Goal: Task Accomplishment & Management: Use online tool/utility

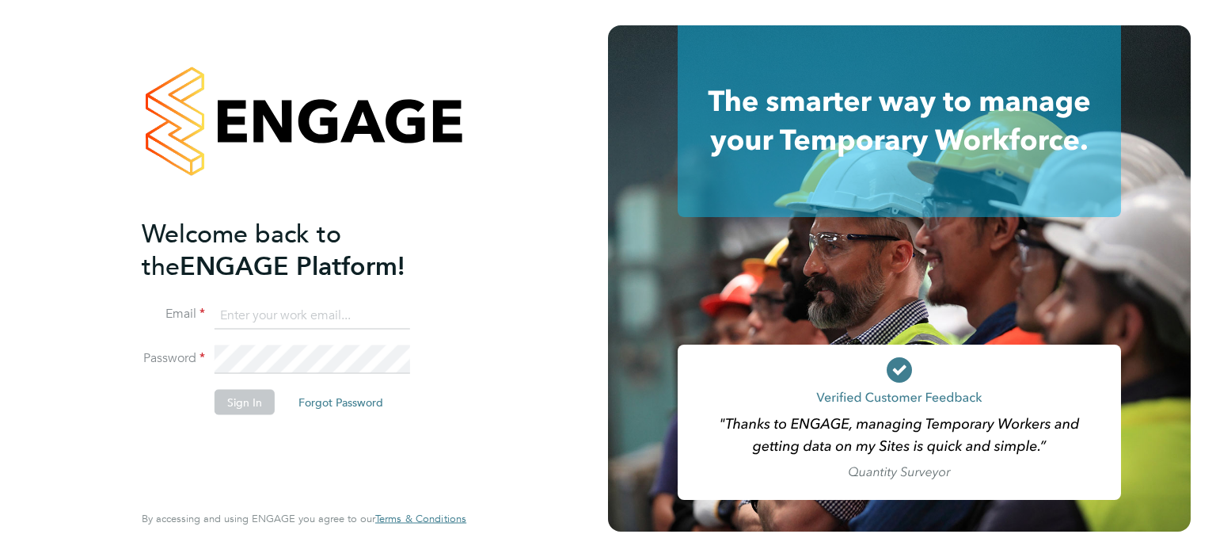
type input "[EMAIL_ADDRESS][DOMAIN_NAME]"
click at [239, 405] on button "Sign In" at bounding box center [245, 401] width 60 height 25
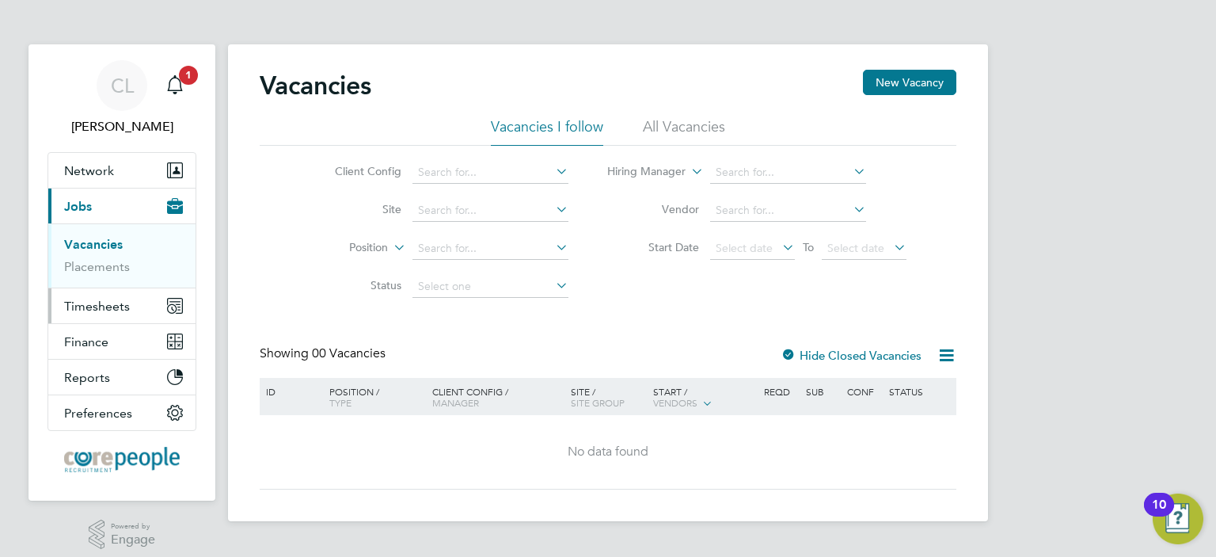
click at [76, 303] on span "Timesheets" at bounding box center [97, 306] width 66 height 15
click at [79, 280] on link "Timesheets" at bounding box center [97, 279] width 66 height 15
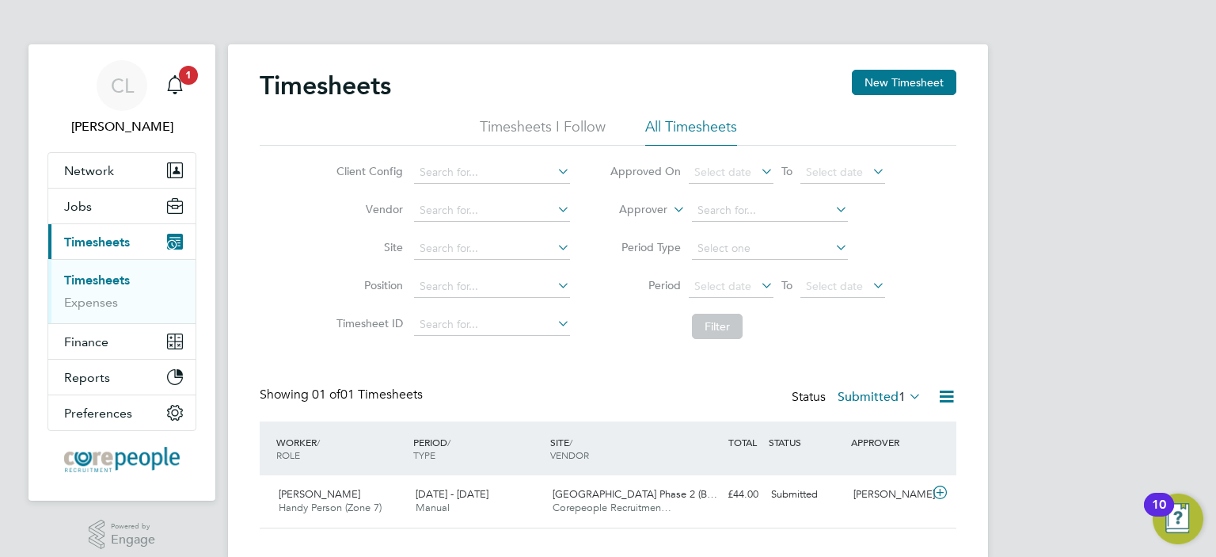
scroll to position [28, 0]
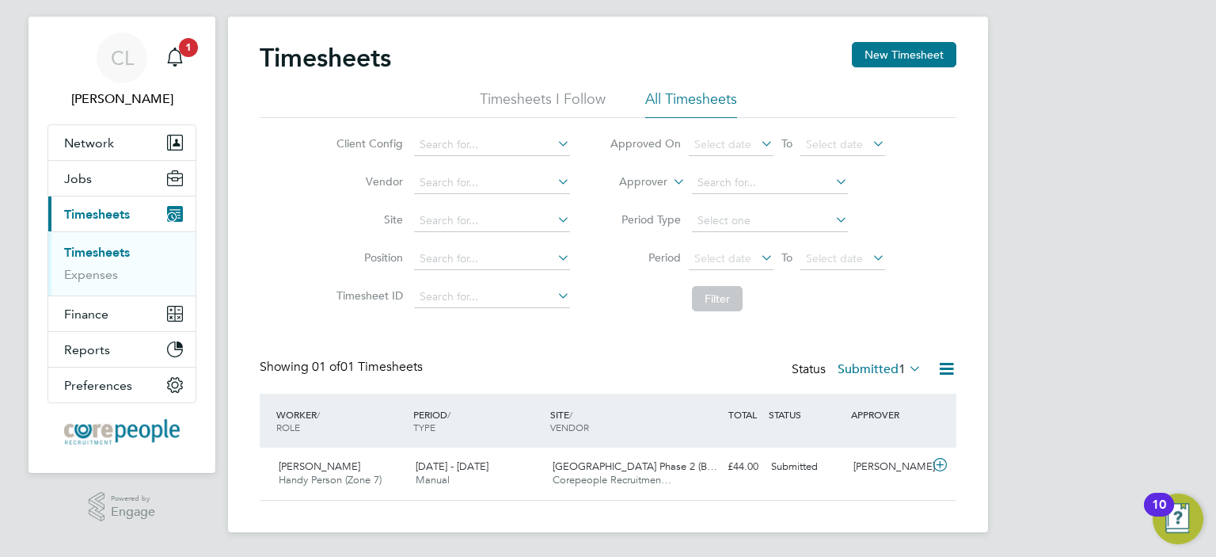
click at [906, 363] on icon at bounding box center [906, 368] width 0 height 22
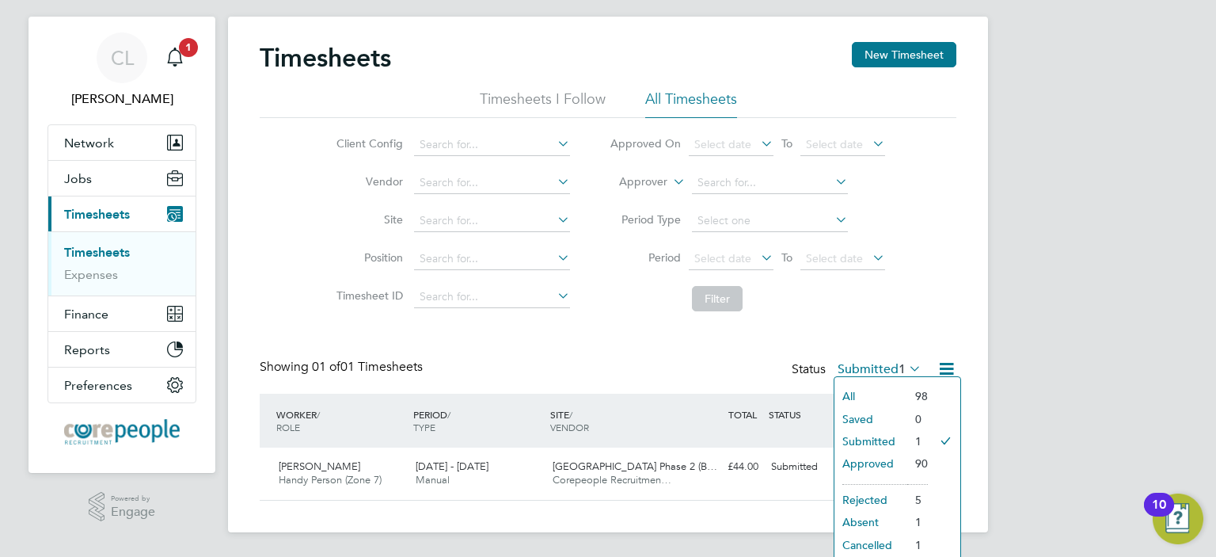
click at [876, 458] on li "Approved" at bounding box center [871, 463] width 73 height 22
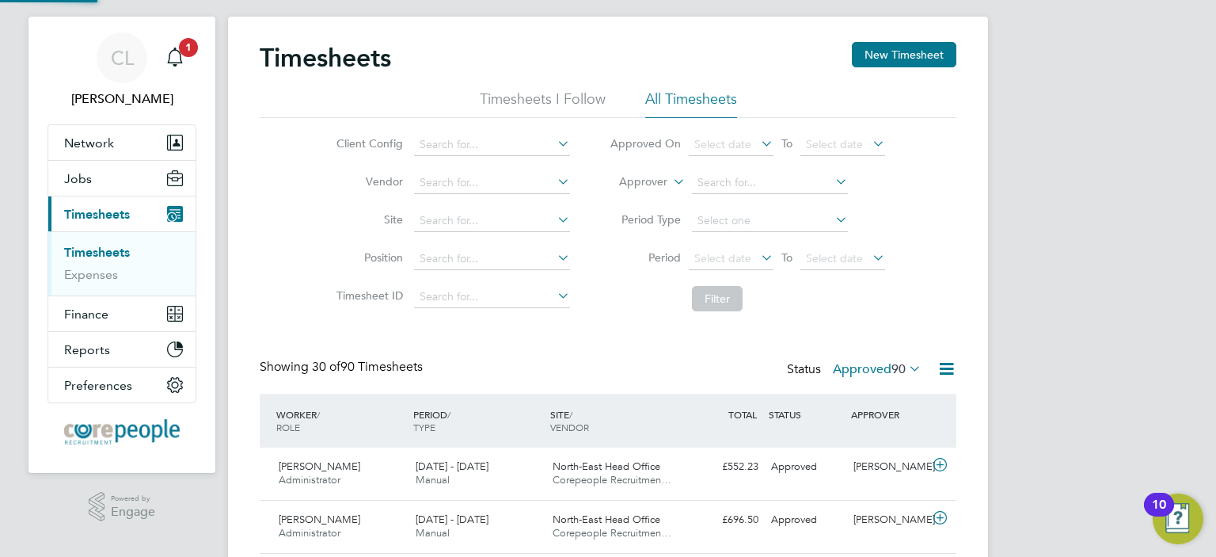
scroll to position [0, 0]
click at [798, 462] on div "Approved" at bounding box center [806, 467] width 82 height 26
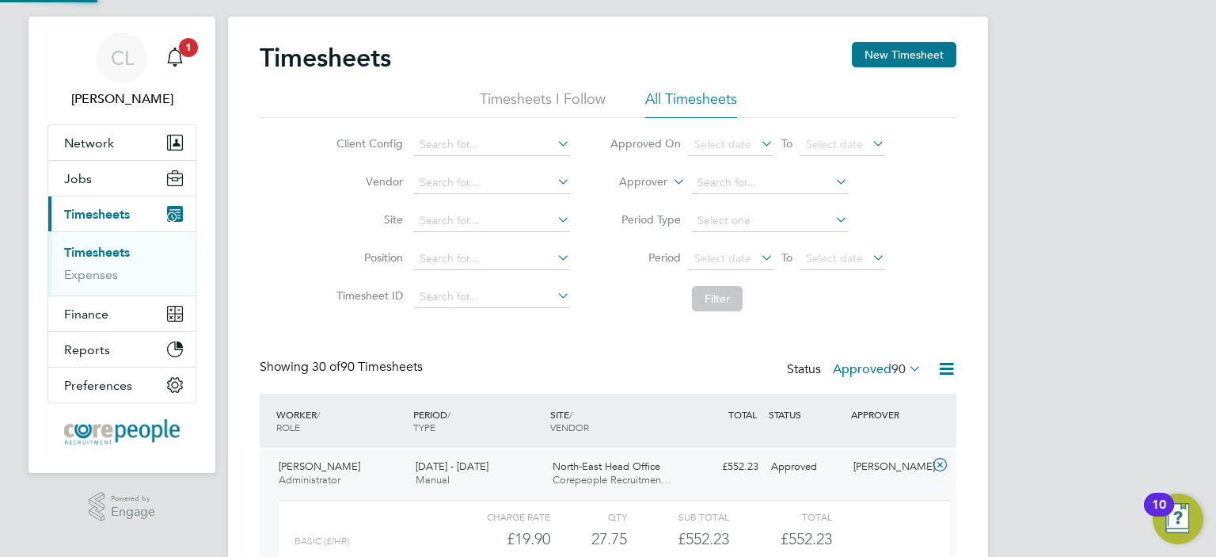
click at [798, 462] on div "Approved" at bounding box center [806, 467] width 82 height 26
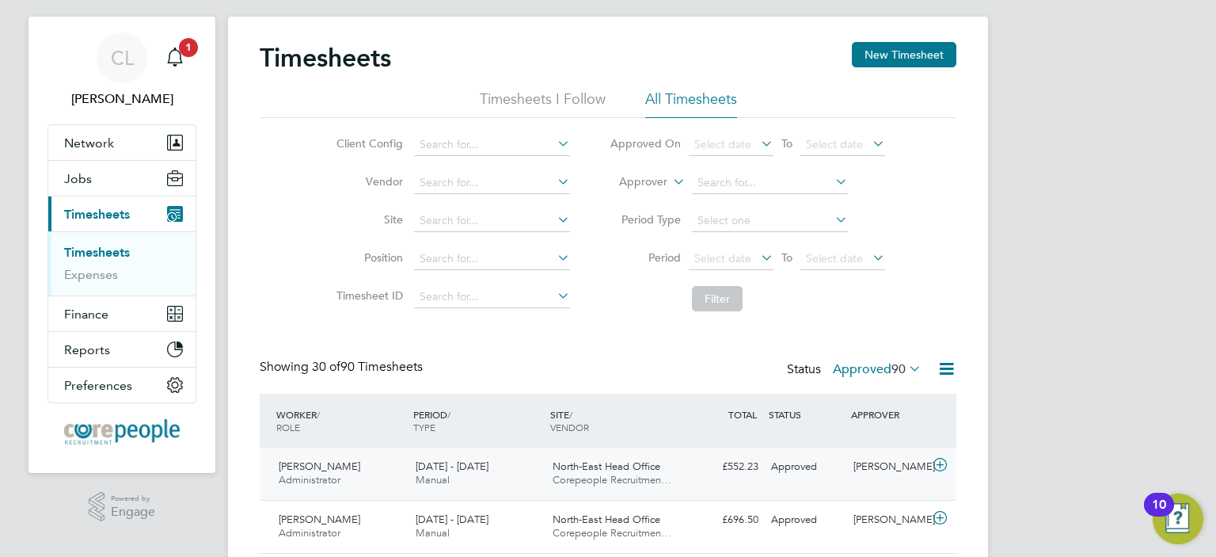
click at [295, 465] on span "Harry Graves" at bounding box center [320, 465] width 82 height 13
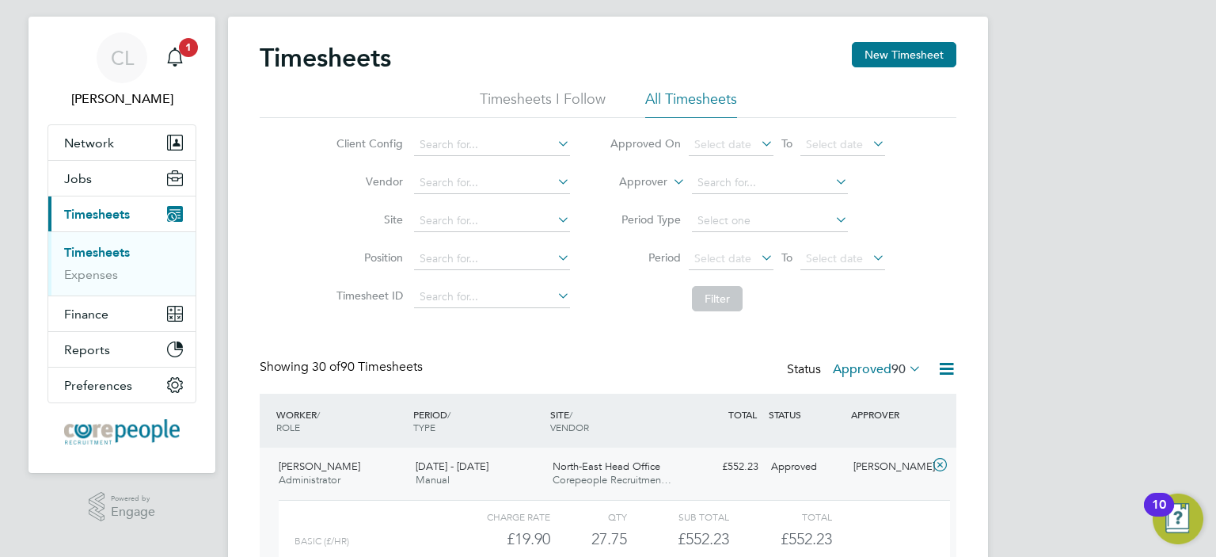
click at [295, 465] on span "Harry Graves" at bounding box center [320, 465] width 82 height 13
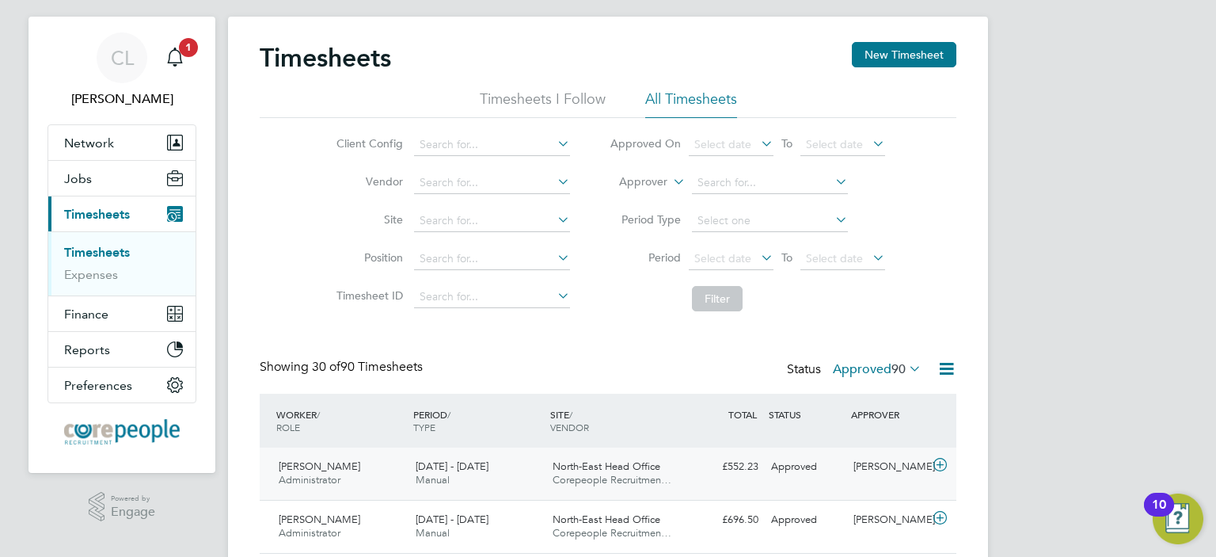
click at [293, 463] on span "Harry Graves" at bounding box center [320, 465] width 82 height 13
